Goal: Task Accomplishment & Management: Use online tool/utility

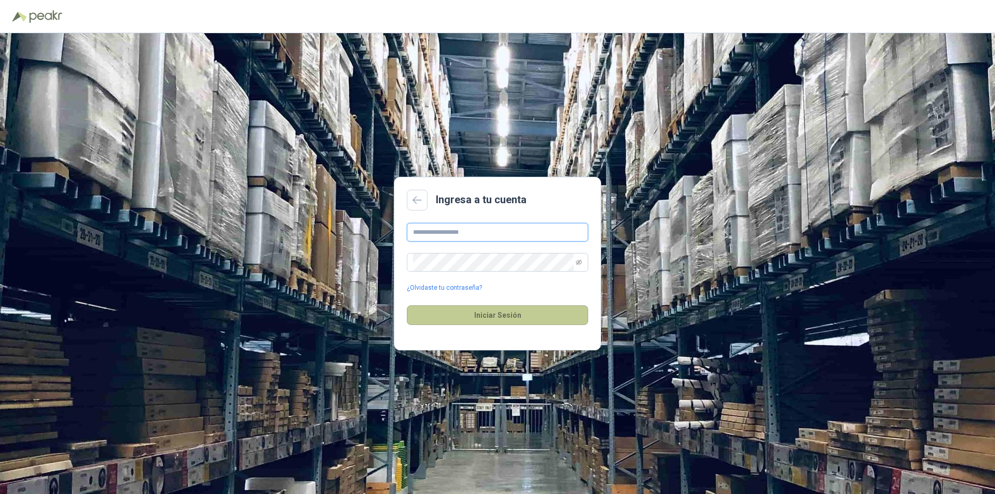
type input "**********"
click at [494, 316] on button "Iniciar Sesión" at bounding box center [497, 315] width 181 height 20
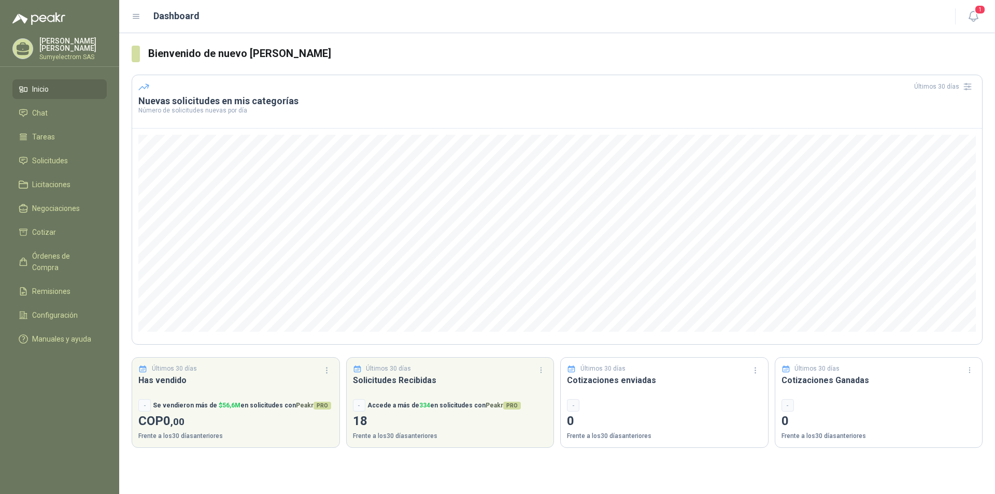
click at [209, 104] on h3 "Nuevas solicitudes en mis categorías" at bounding box center [557, 101] width 838 height 12
click at [168, 83] on div "Últimos 30 días" at bounding box center [557, 86] width 838 height 17
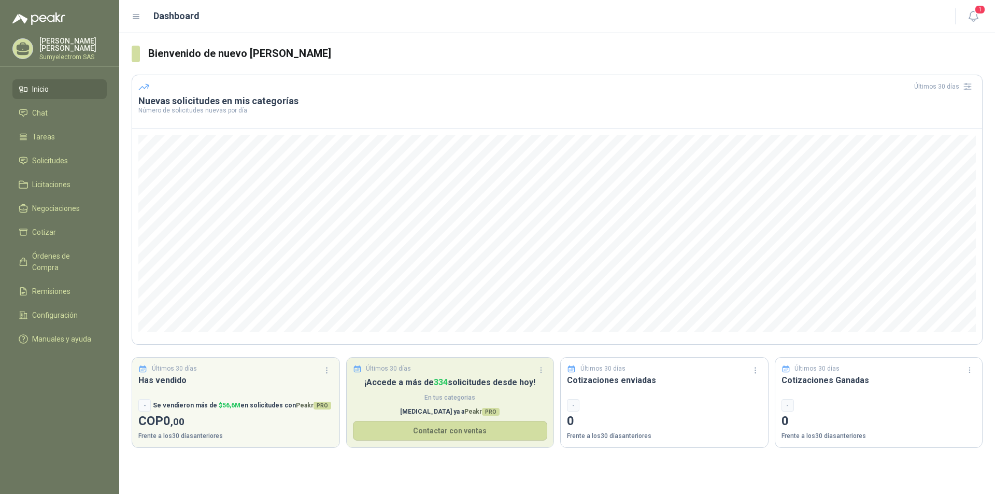
click at [429, 389] on p "¡Accede a más de 334 solicitudes desde [DATE]!" at bounding box center [450, 382] width 195 height 13
click at [400, 370] on p "Últimos 30 días" at bounding box center [388, 369] width 45 height 10
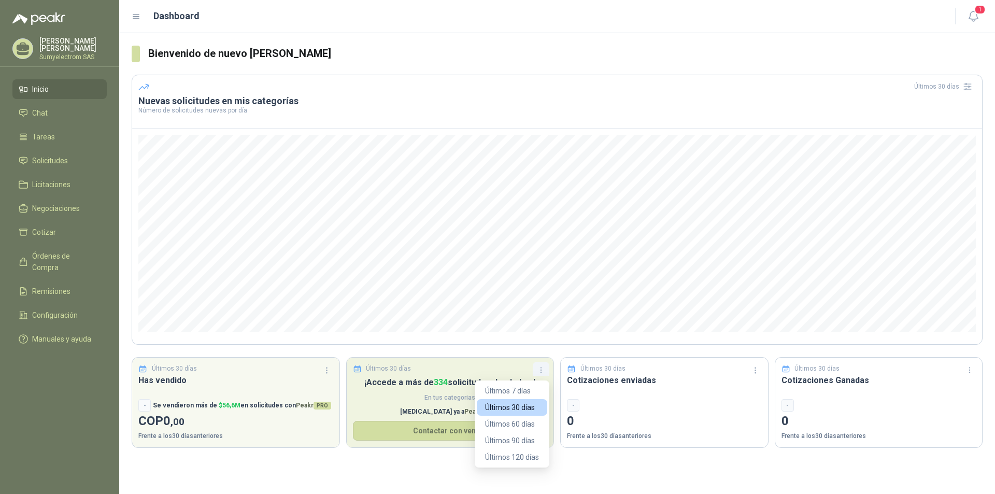
click at [542, 371] on icon "button" at bounding box center [541, 370] width 9 height 9
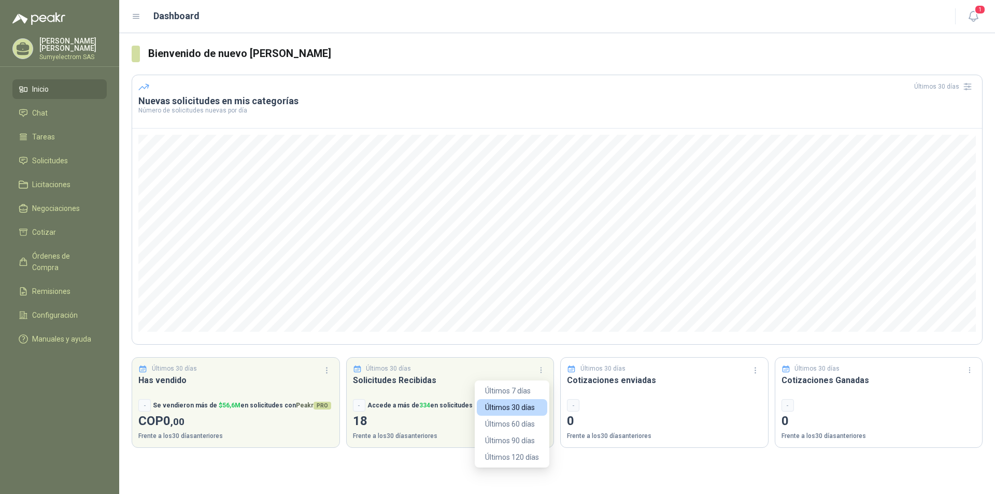
click at [397, 479] on div "Bienvenido de nuevo [PERSON_NAME] Últimos 30 días Nuevas solicitudes en mis cat…" at bounding box center [557, 263] width 876 height 461
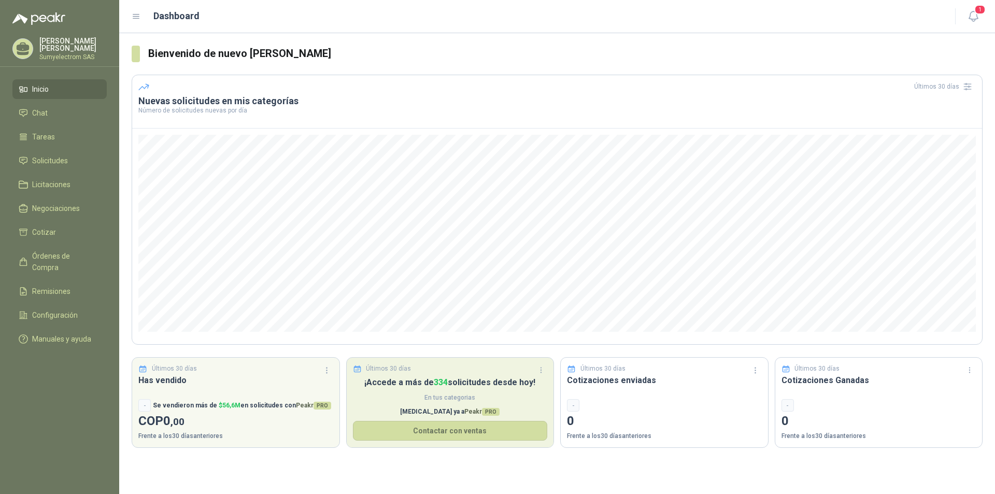
click at [384, 400] on span "En tus categorias" at bounding box center [450, 398] width 195 height 10
click at [443, 412] on p "[MEDICAL_DATA] ya a Peakr PRO" at bounding box center [450, 412] width 195 height 10
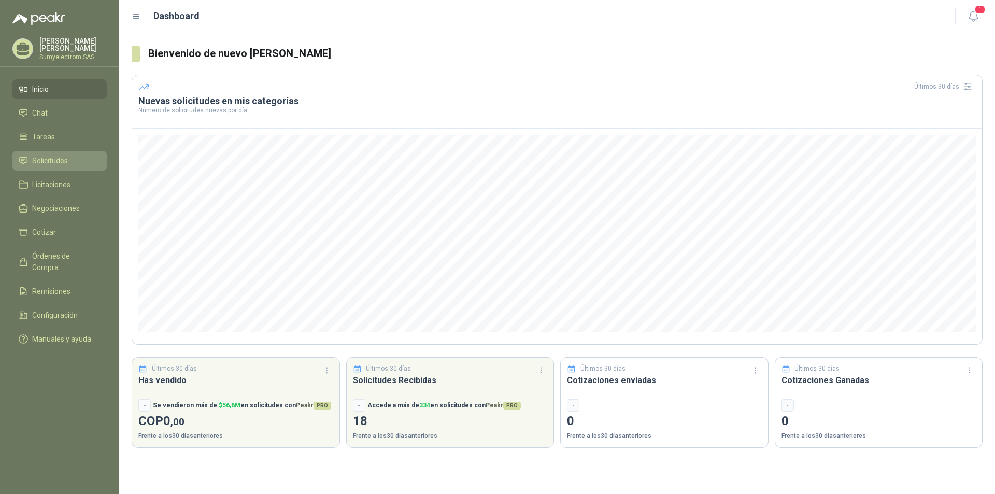
click at [61, 158] on span "Solicitudes" at bounding box center [50, 160] width 36 height 11
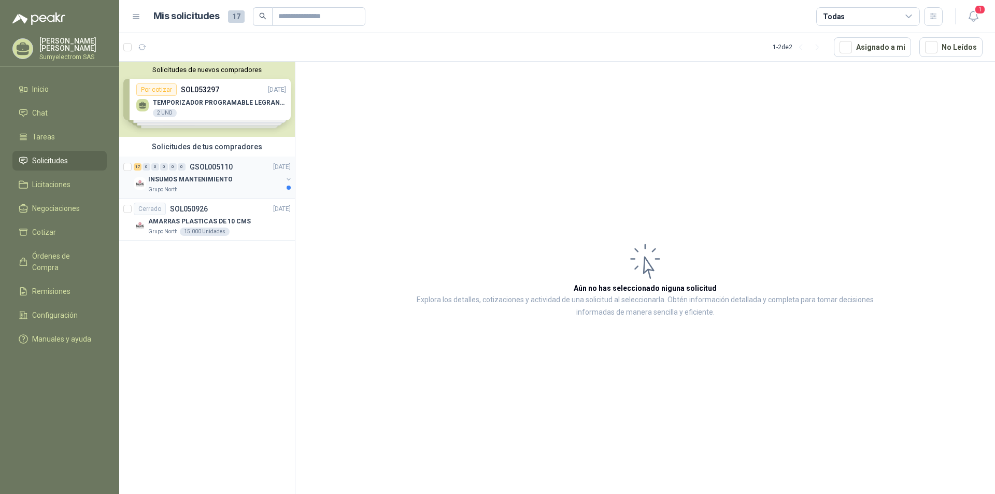
click at [238, 189] on div "Grupo North" at bounding box center [215, 190] width 134 height 8
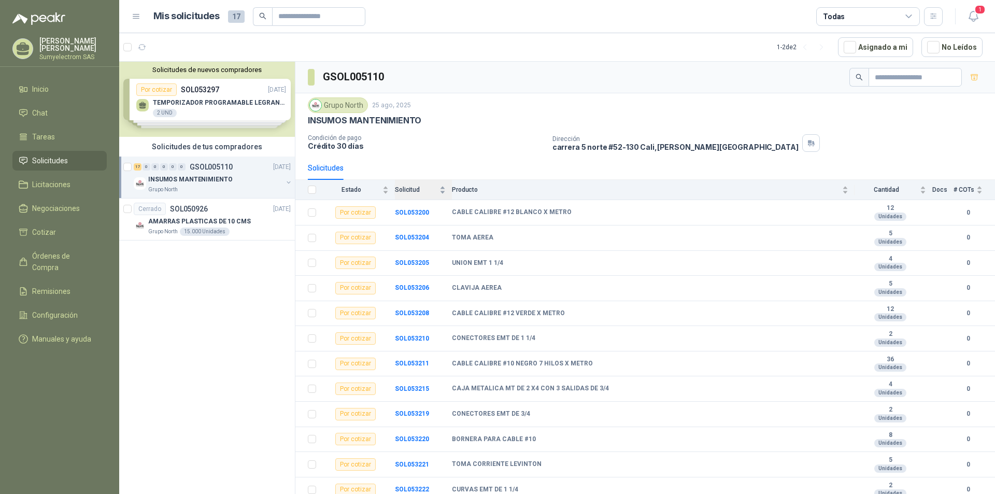
scroll to position [131, 0]
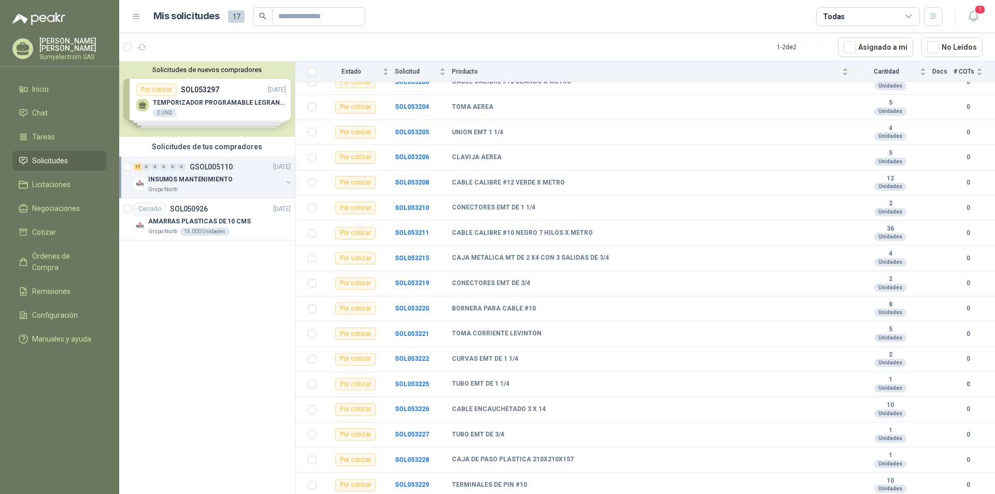
click at [208, 90] on div "Solicitudes de nuevos compradores Por cotizar SOL053297 [DATE] TEMPORIZADOR PRO…" at bounding box center [207, 99] width 176 height 75
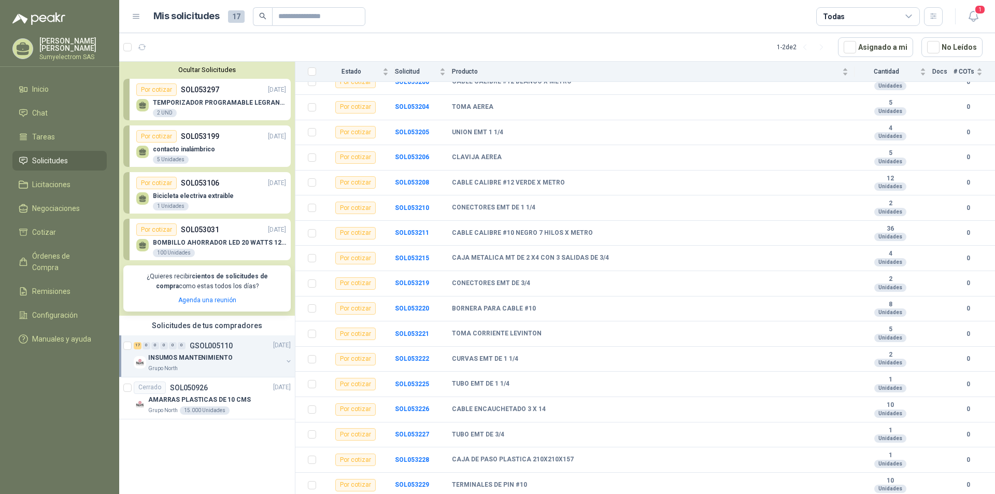
click at [222, 138] on div "Por cotizar SOL053199 [DATE]" at bounding box center [211, 136] width 150 height 12
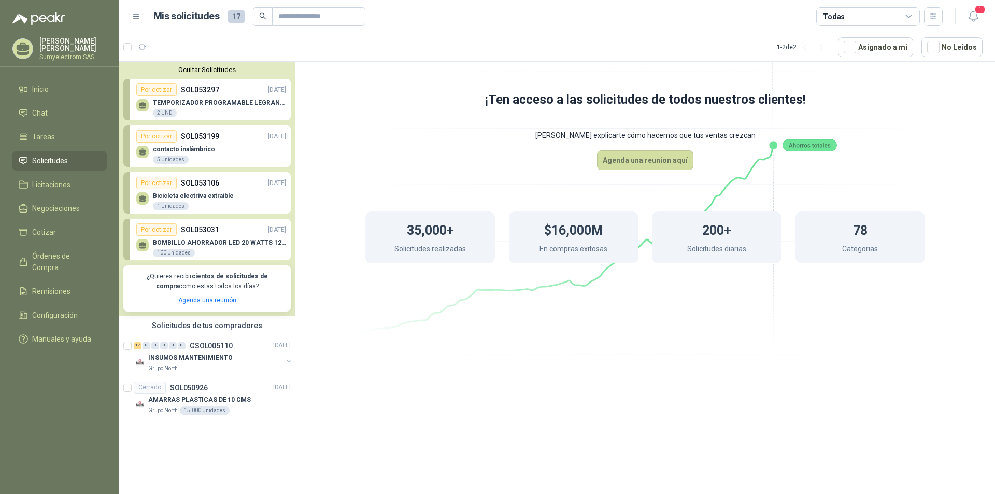
click at [222, 138] on div "Por cotizar SOL053199 [DATE]" at bounding box center [211, 136] width 150 height 12
